Goal: Check status

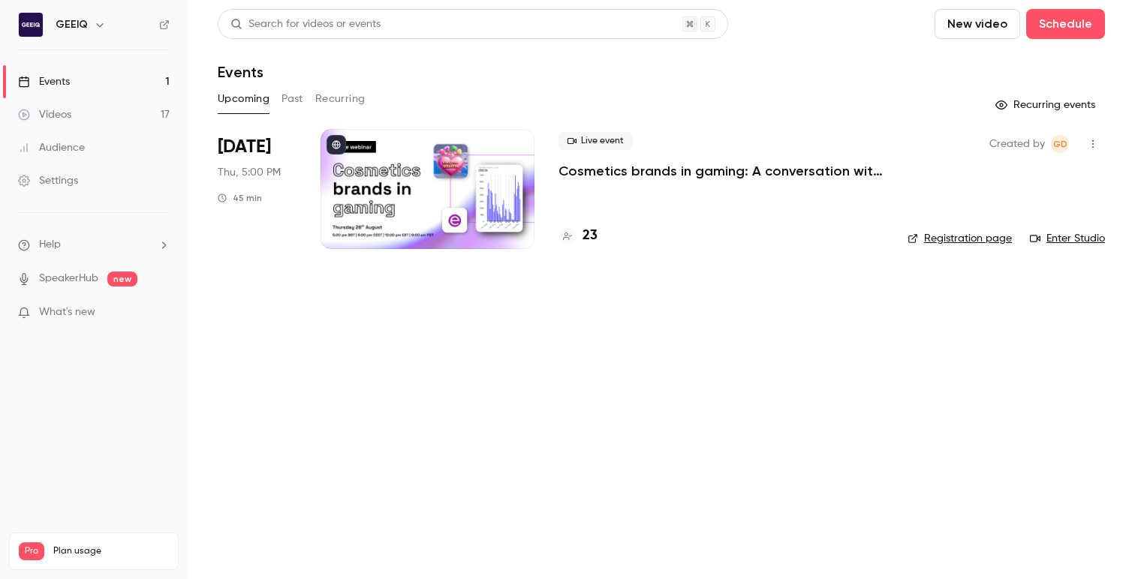
click at [648, 173] on p "Cosmetics brands in gaming: A conversation with essence cosmetics" at bounding box center [720, 171] width 325 height 18
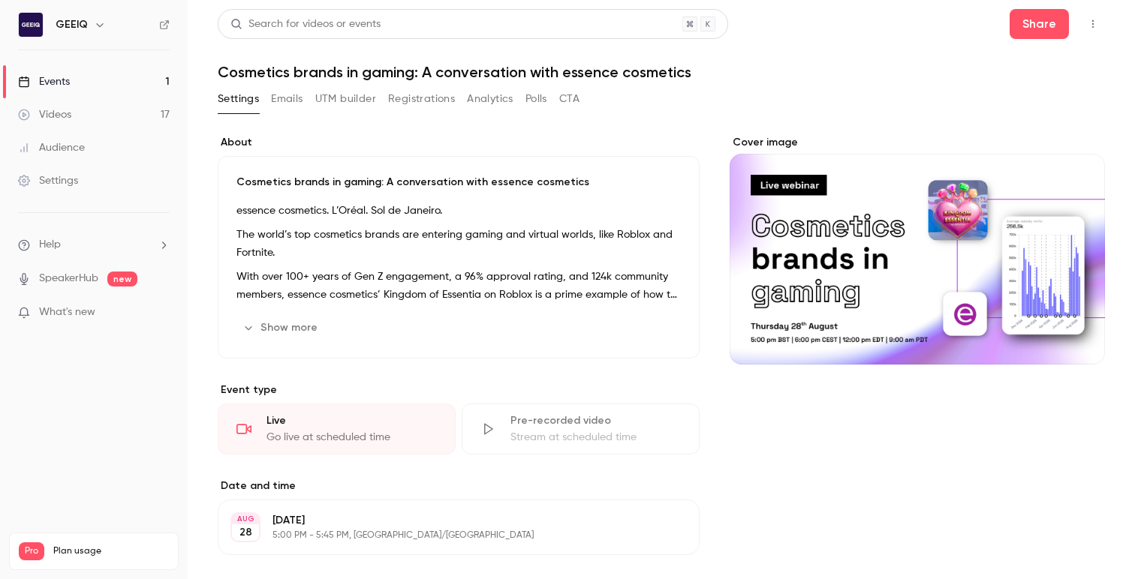
click at [431, 98] on button "Registrations" at bounding box center [421, 99] width 67 height 24
